Goal: Information Seeking & Learning: Learn about a topic

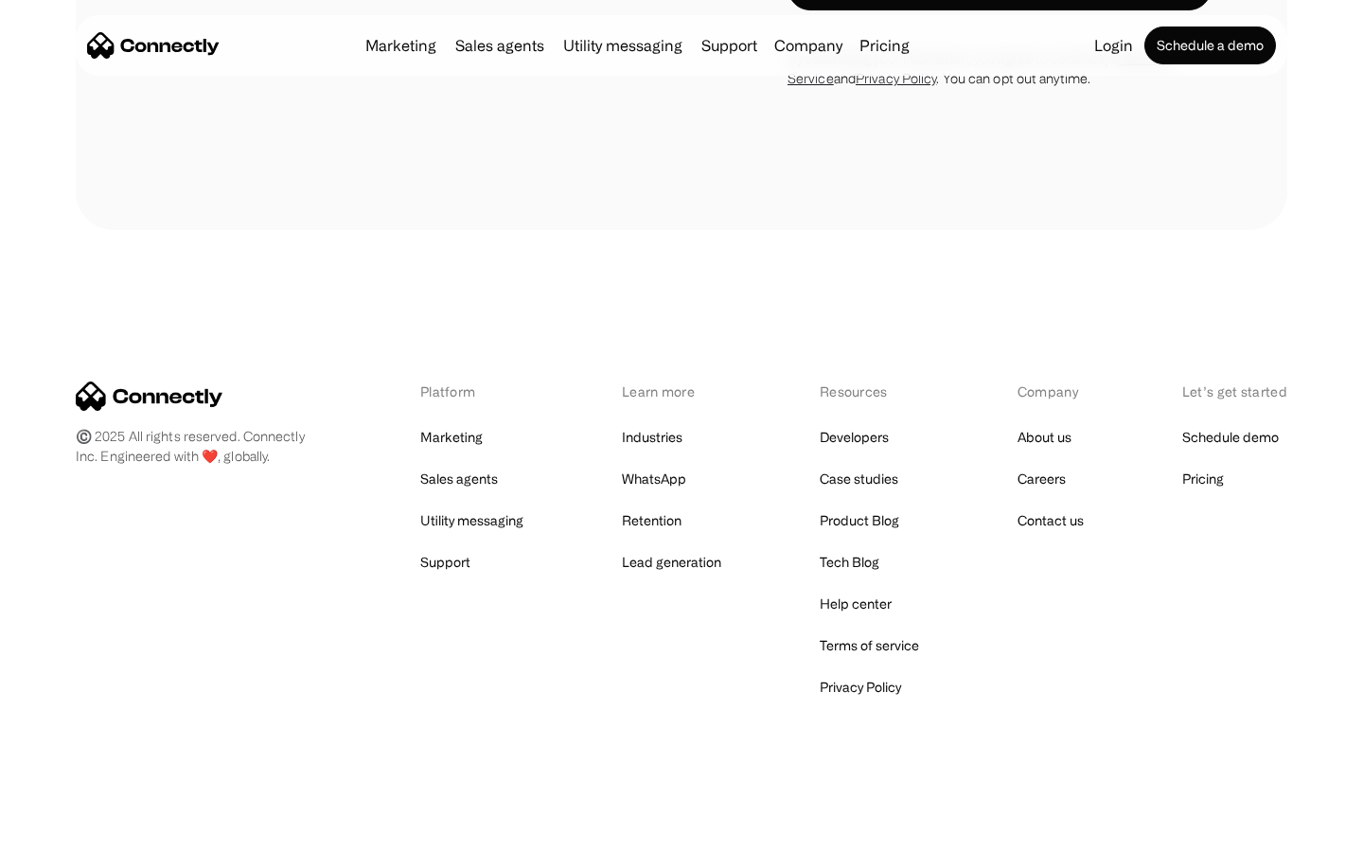
scroll to position [1743, 0]
